Goal: Find specific page/section: Find specific page/section

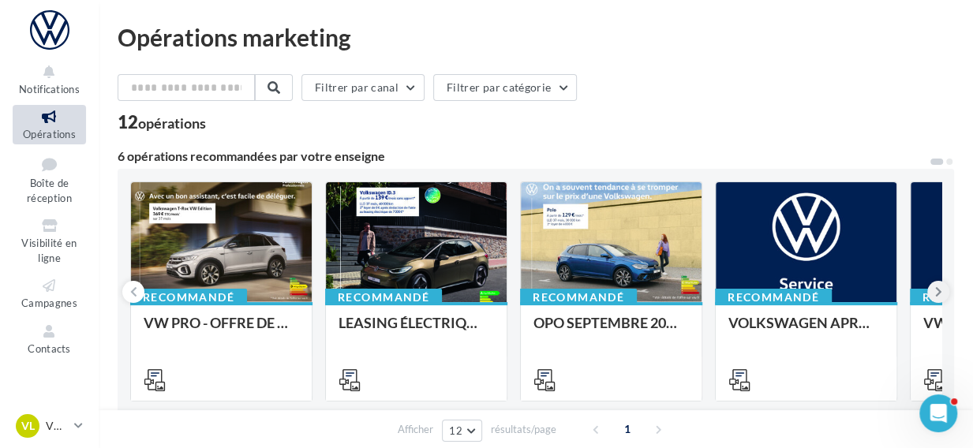
click at [939, 292] on icon at bounding box center [938, 292] width 7 height 16
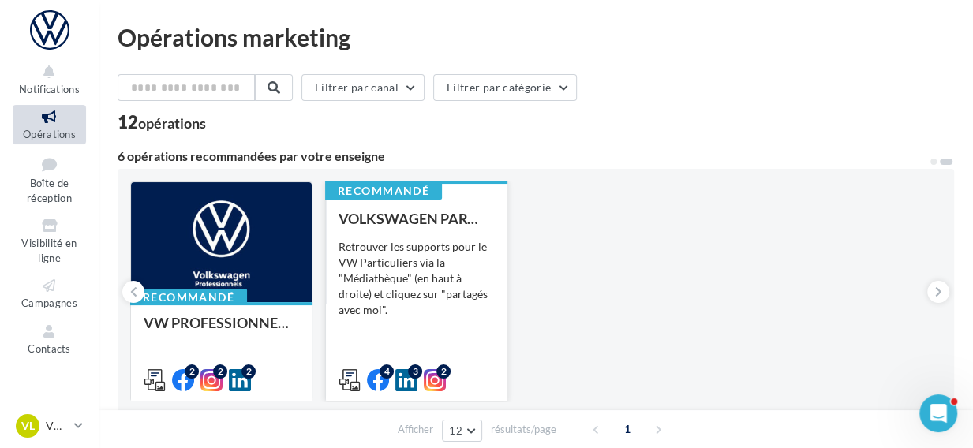
click at [388, 292] on div "Retrouver les supports pour le VW Particuliers via la "Médiathèque" (en haut à …" at bounding box center [416, 278] width 155 height 79
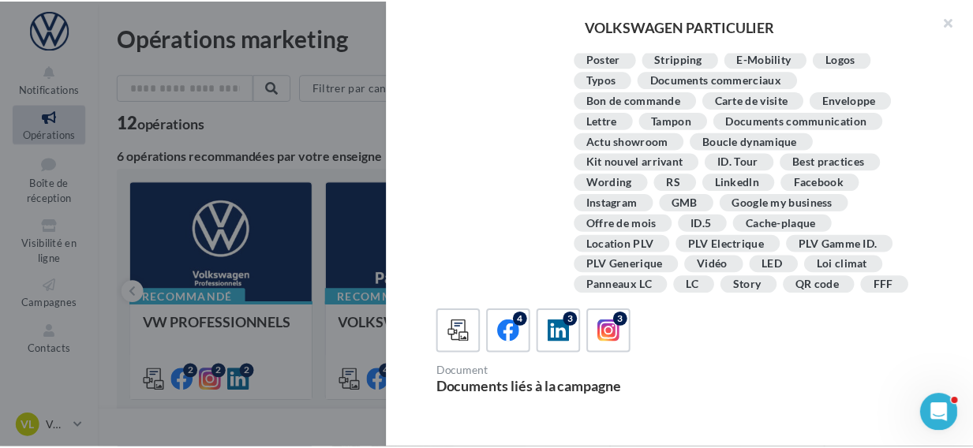
scroll to position [134, 0]
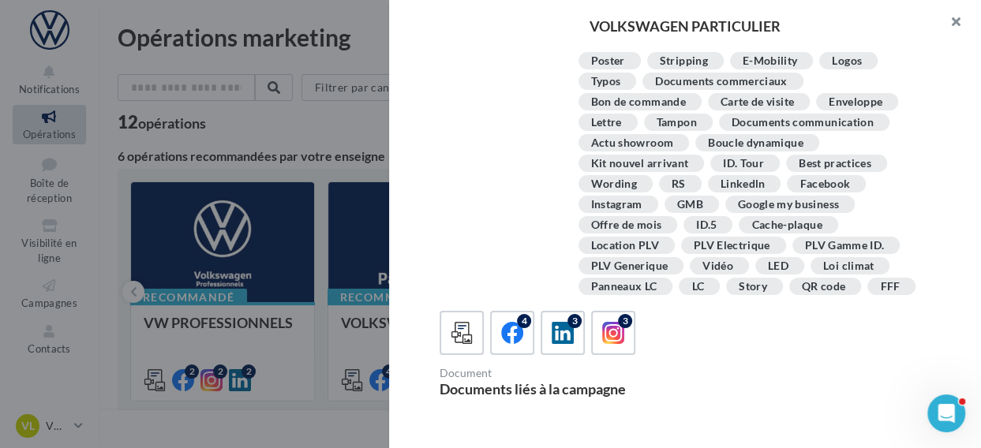
click at [963, 19] on button "button" at bounding box center [949, 23] width 63 height 47
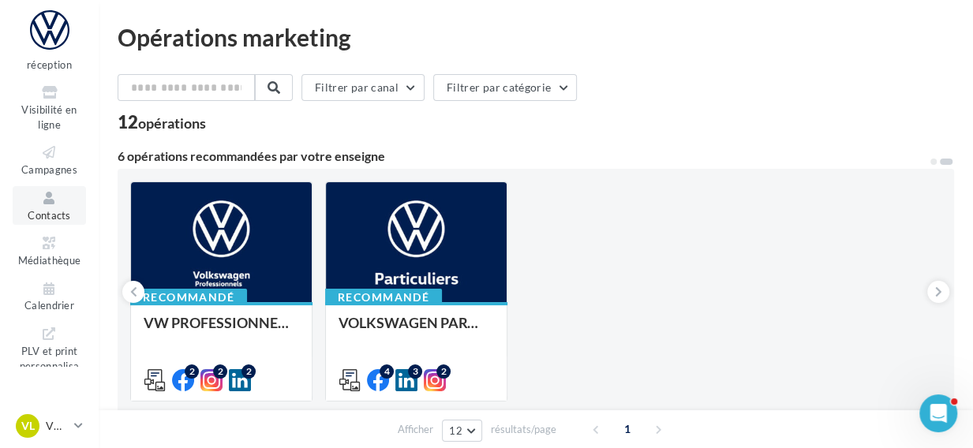
scroll to position [141, 0]
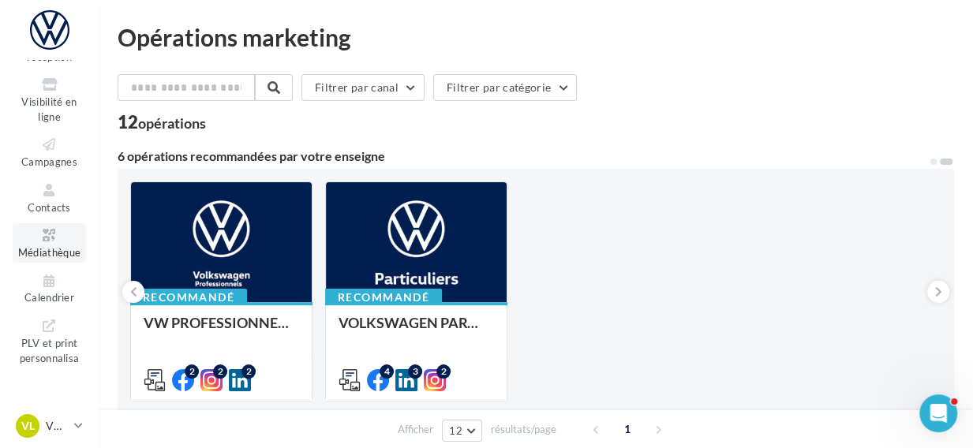
click at [51, 253] on span "Médiathèque" at bounding box center [49, 252] width 63 height 13
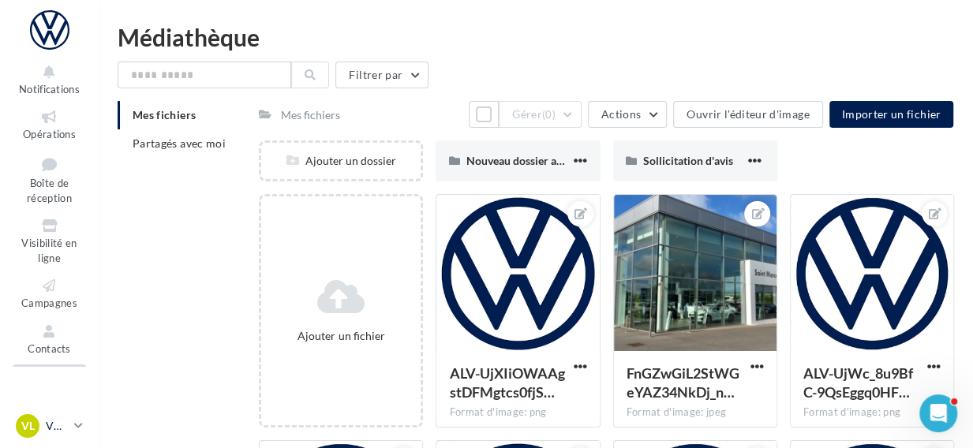
click at [75, 424] on icon at bounding box center [78, 425] width 9 height 13
